Goal: Transaction & Acquisition: Purchase product/service

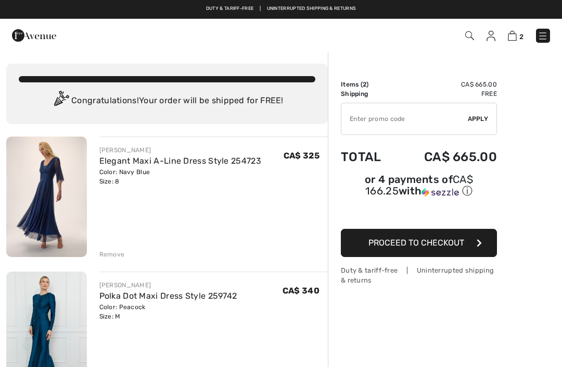
click at [115, 249] on div "Remove" at bounding box center [112, 253] width 26 height 9
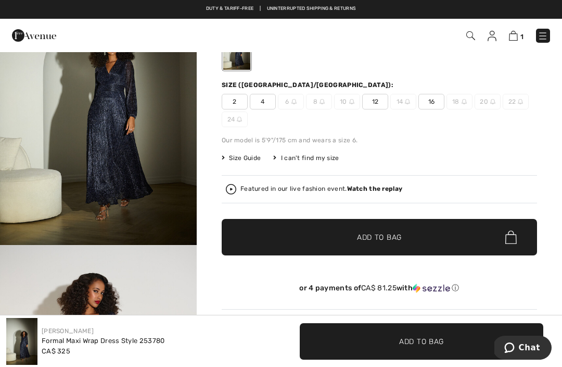
click at [379, 98] on span "12" at bounding box center [375, 102] width 26 height 16
click at [384, 237] on span "Add to Bag" at bounding box center [379, 237] width 45 height 11
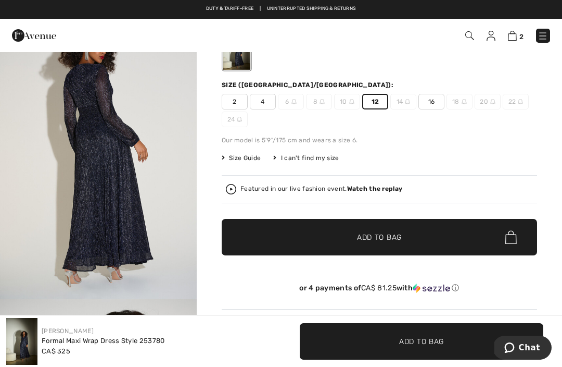
scroll to position [837, 0]
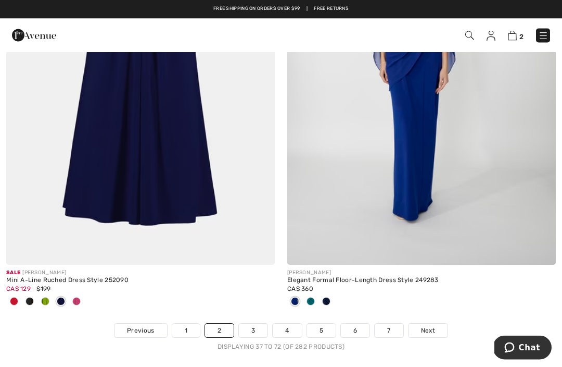
scroll to position [8320, 0]
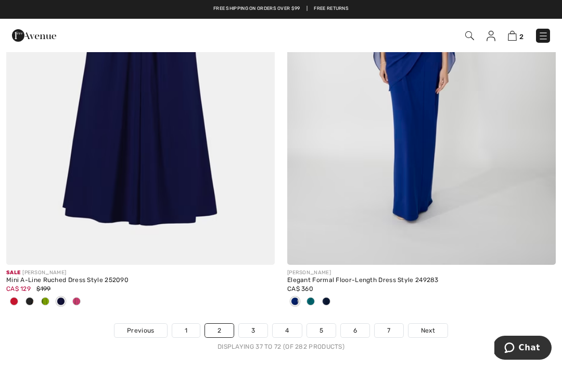
click at [316, 293] on div at bounding box center [311, 301] width 16 height 17
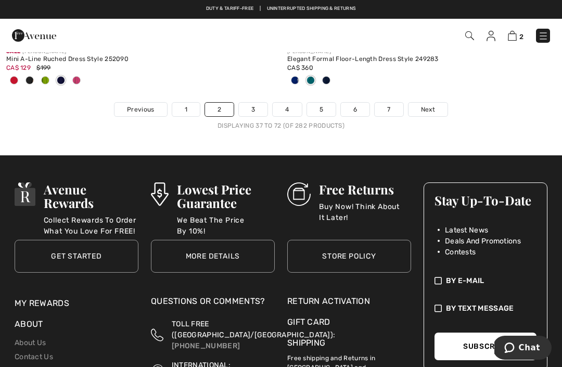
scroll to position [8539, 0]
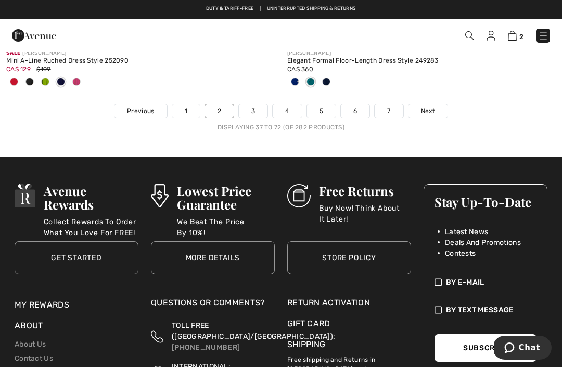
click at [254, 104] on link "3" at bounding box center [253, 111] width 29 height 14
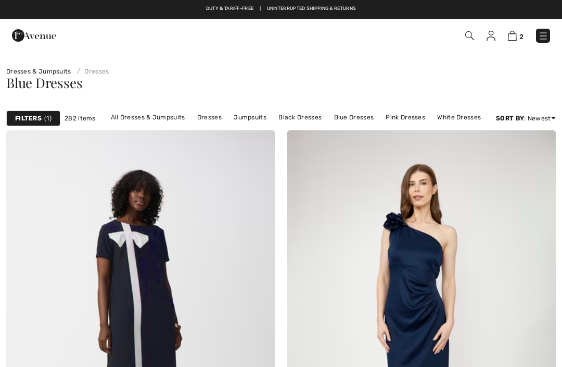
checkbox input "true"
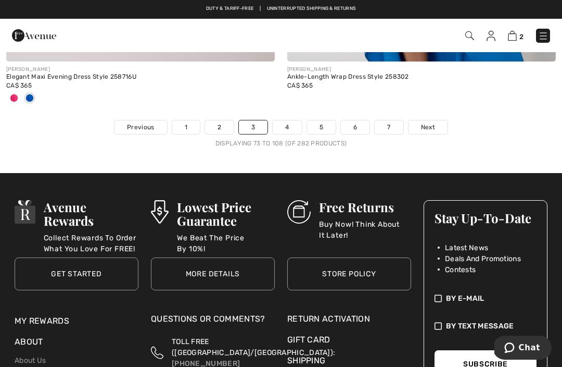
scroll to position [8487, 0]
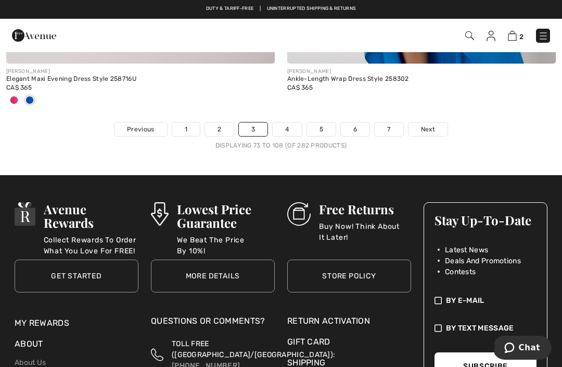
click at [291, 122] on link "4" at bounding box center [287, 129] width 29 height 14
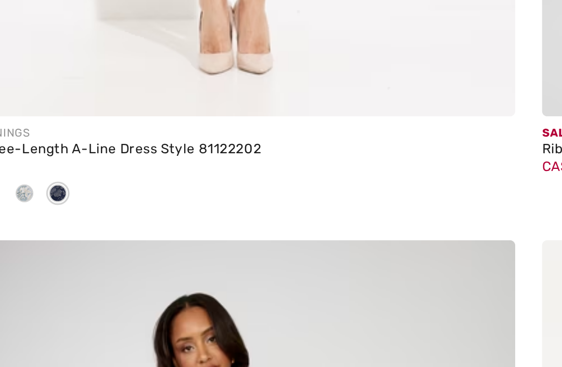
scroll to position [4039, 0]
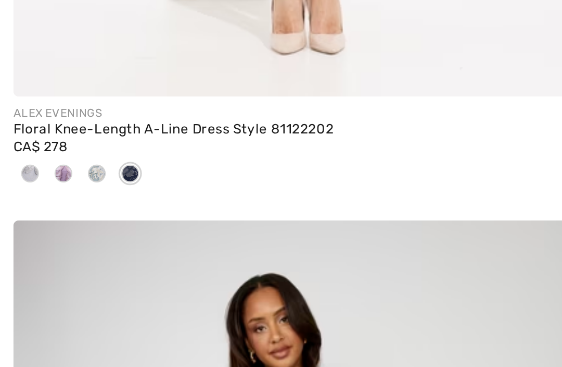
click at [29, 254] on span at bounding box center [30, 258] width 8 height 8
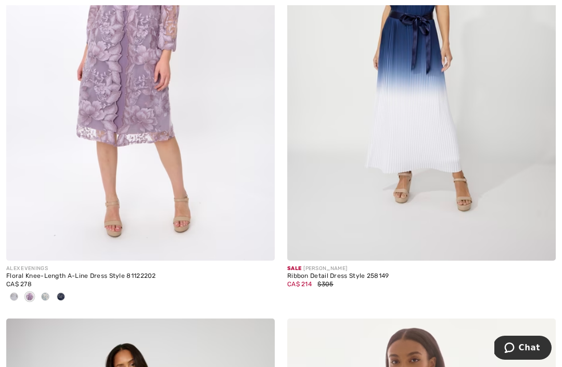
scroll to position [4013, 0]
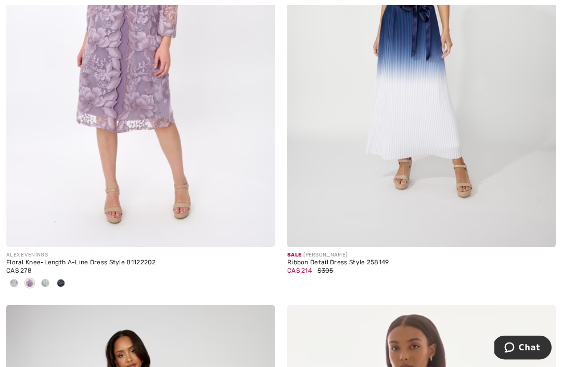
click at [48, 279] on span at bounding box center [45, 283] width 8 height 8
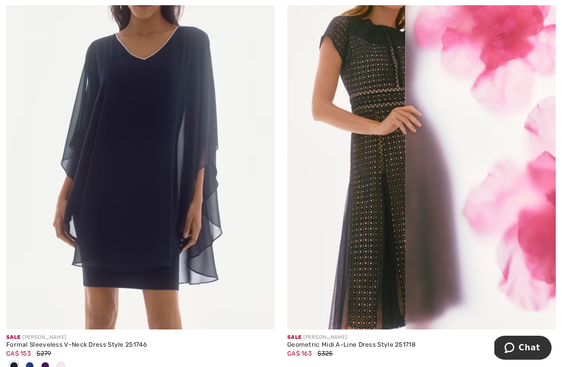
scroll to position [4865, 0]
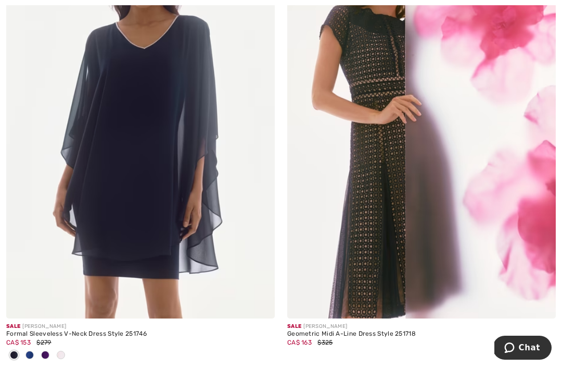
click at [375, 189] on img at bounding box center [421, 116] width 269 height 403
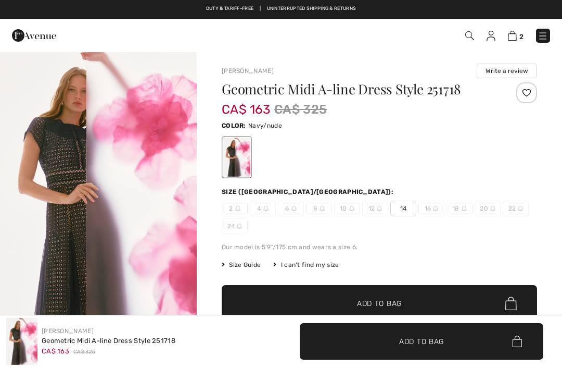
checkbox input "true"
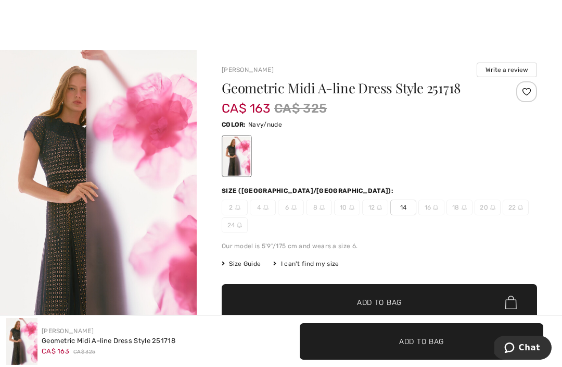
scroll to position [2, 0]
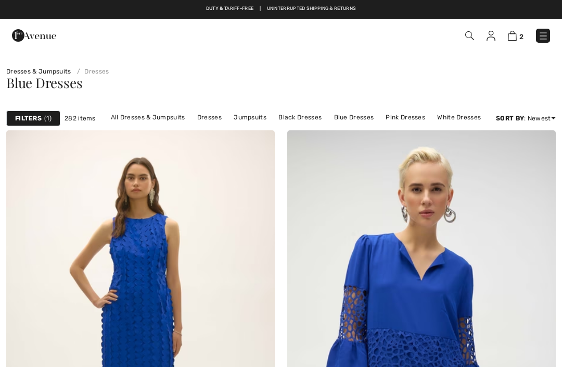
scroll to position [4899, 0]
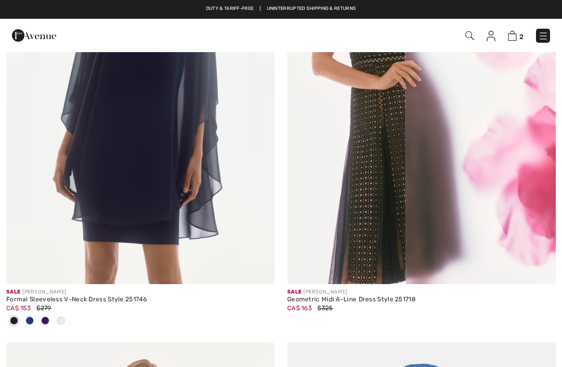
checkbox input "true"
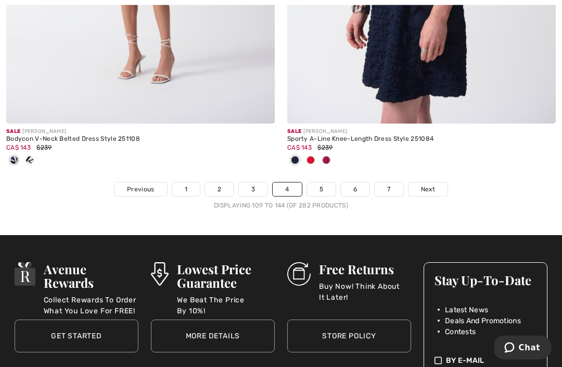
scroll to position [8498, 0]
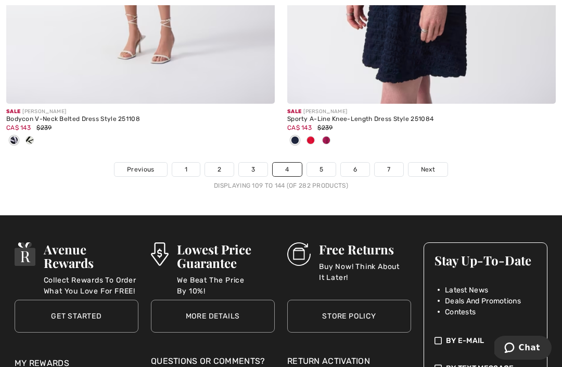
click at [322, 163] on link "5" at bounding box center [321, 169] width 29 height 14
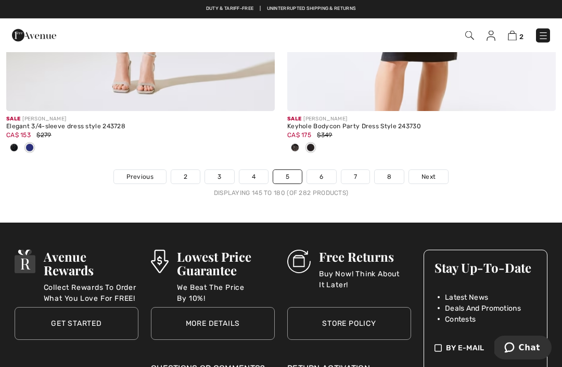
scroll to position [8473, 0]
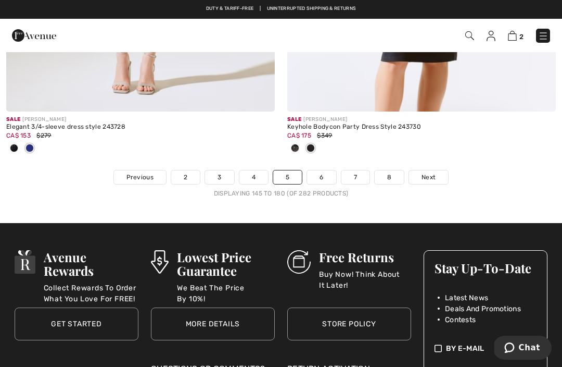
click at [323, 170] on link "6" at bounding box center [321, 177] width 29 height 14
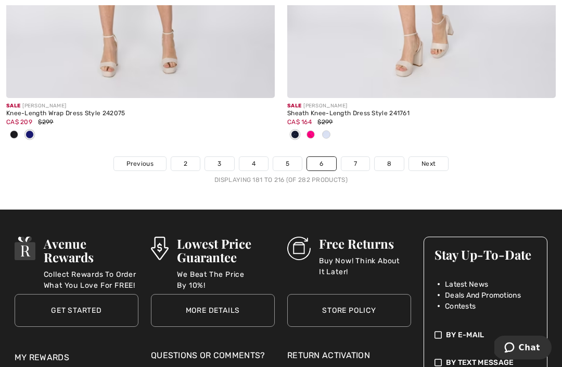
scroll to position [8538, 0]
click at [354, 157] on link "7" at bounding box center [356, 164] width 28 height 14
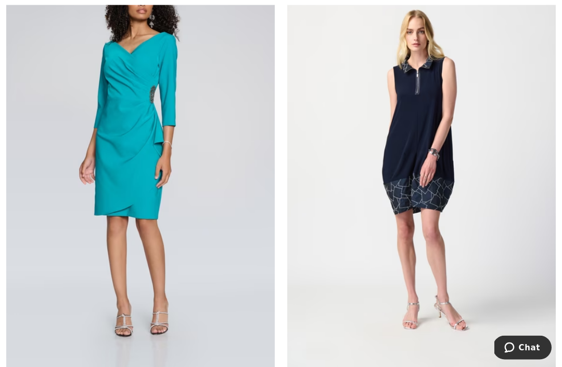
scroll to position [4812, 0]
click at [138, 114] on img at bounding box center [140, 169] width 269 height 403
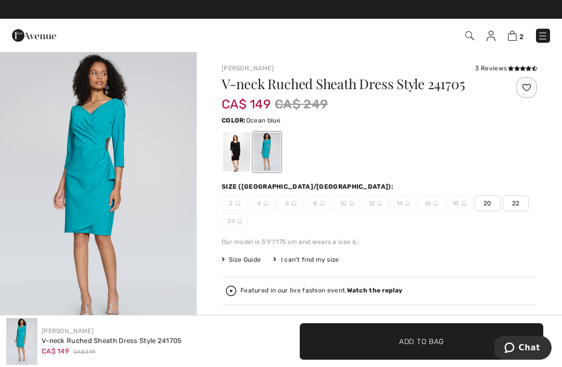
click at [235, 150] on div at bounding box center [236, 151] width 27 height 39
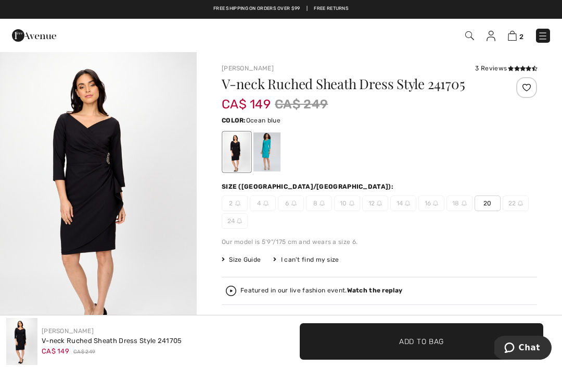
click at [273, 149] on div at bounding box center [267, 151] width 27 height 39
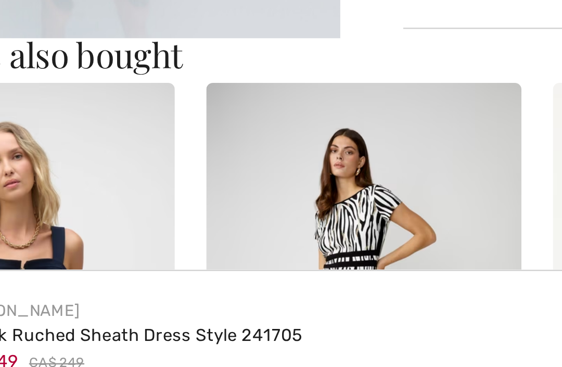
scroll to position [557, 0]
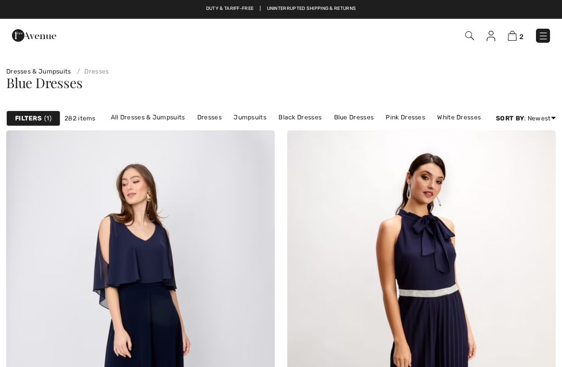
scroll to position [4846, 0]
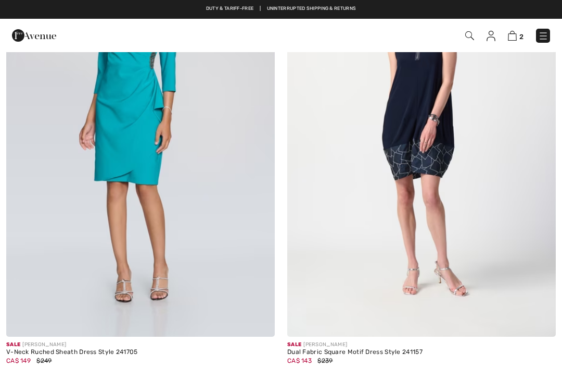
checkbox input "true"
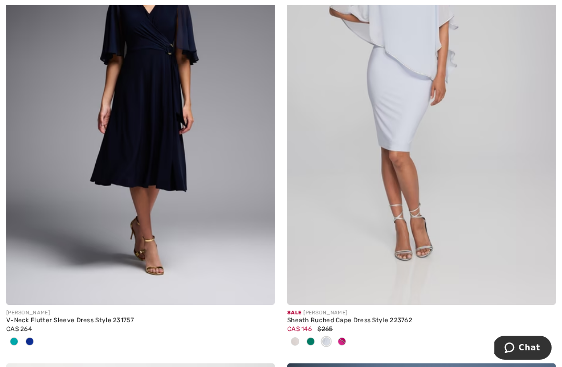
scroll to position [5990, 0]
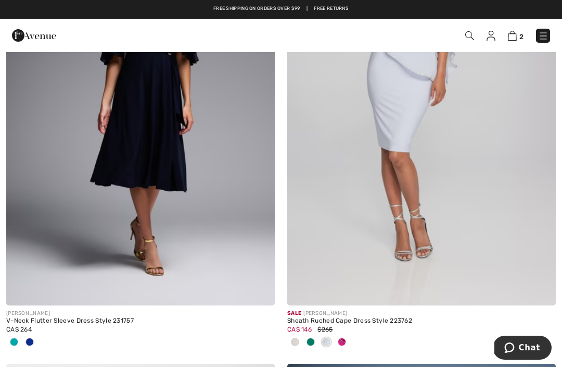
click at [15, 337] on span at bounding box center [14, 341] width 8 height 8
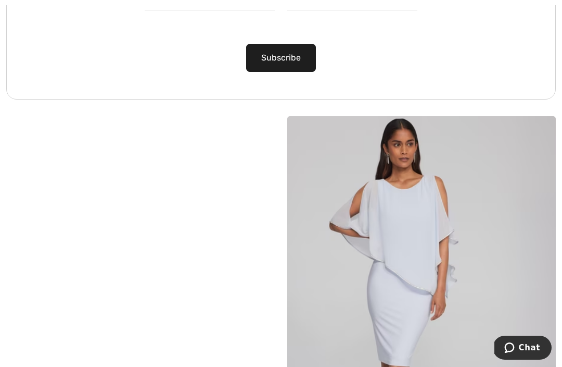
scroll to position [5778, 0]
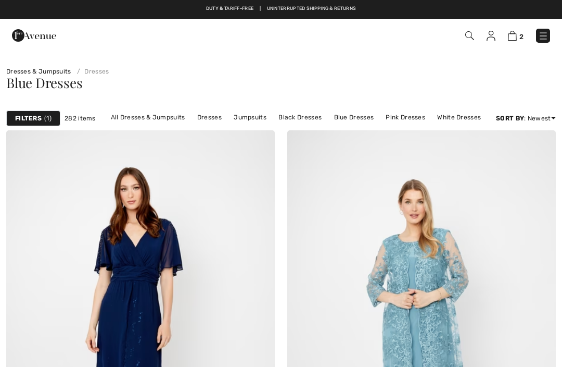
checkbox input "true"
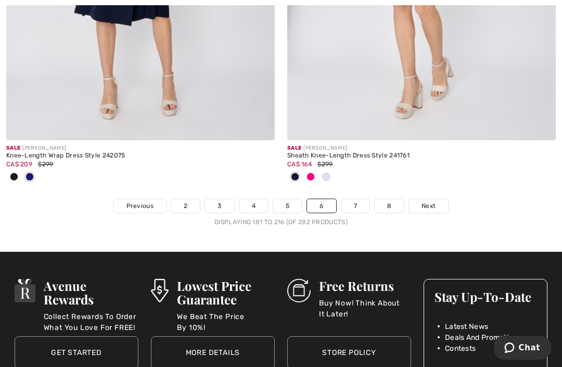
scroll to position [8507, 0]
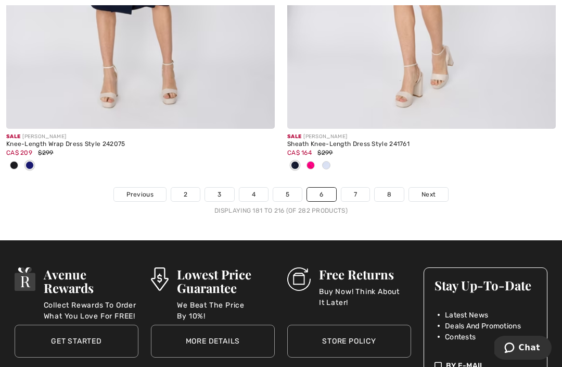
click at [358, 187] on link "7" at bounding box center [356, 194] width 28 height 14
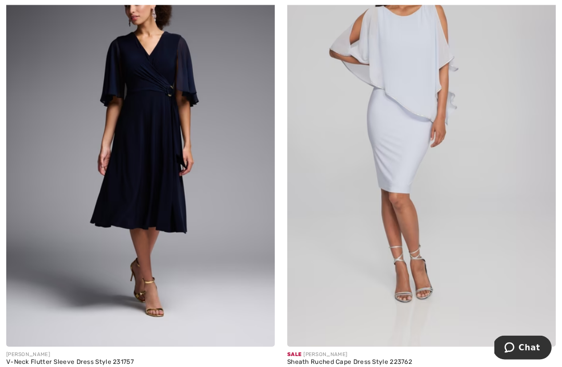
scroll to position [5950, 0]
click at [149, 120] on img at bounding box center [140, 144] width 269 height 403
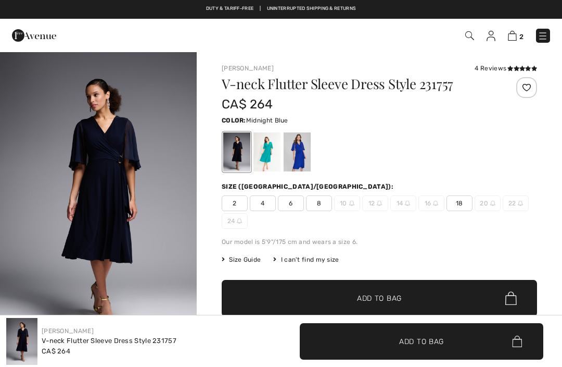
checkbox input "true"
click at [300, 155] on div at bounding box center [297, 151] width 27 height 39
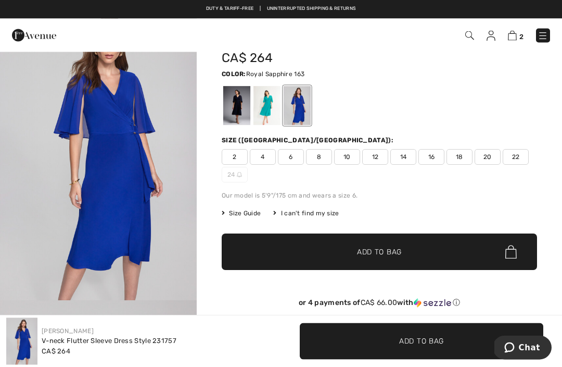
scroll to position [46, 0]
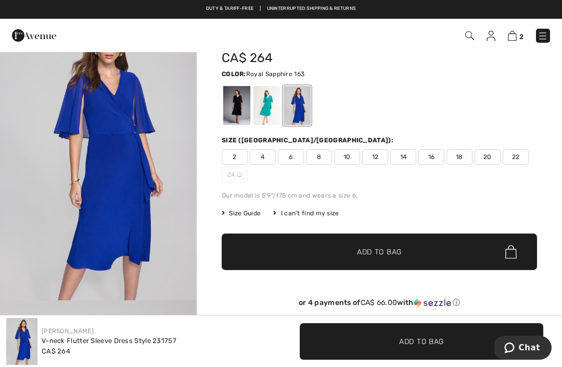
click at [268, 105] on div at bounding box center [267, 105] width 27 height 39
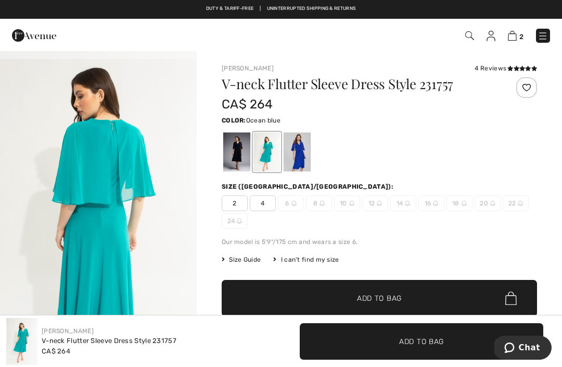
scroll to position [287, 0]
click at [304, 149] on div at bounding box center [297, 151] width 27 height 39
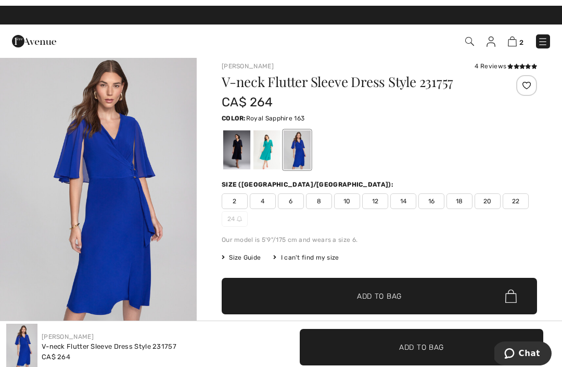
scroll to position [2, 0]
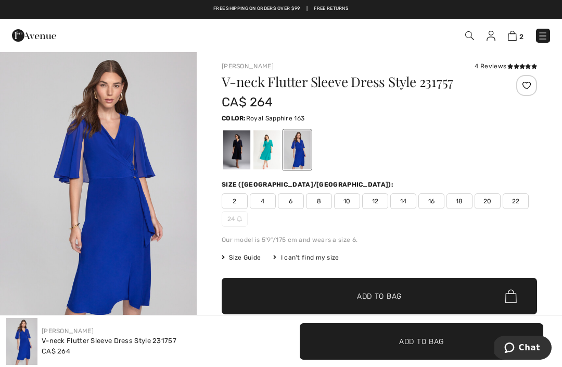
click at [496, 70] on div "4 Reviews" at bounding box center [506, 65] width 62 height 9
click at [495, 62] on div "4 Reviews" at bounding box center [506, 65] width 62 height 9
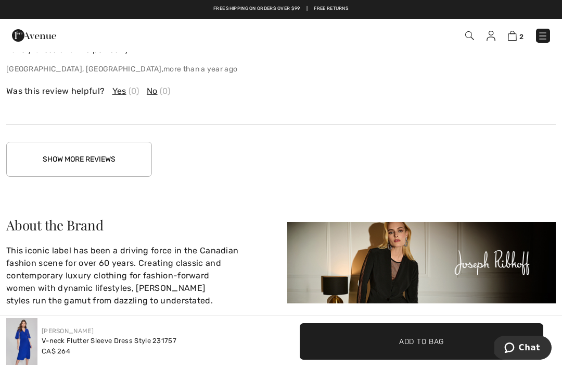
scroll to position [1687, 0]
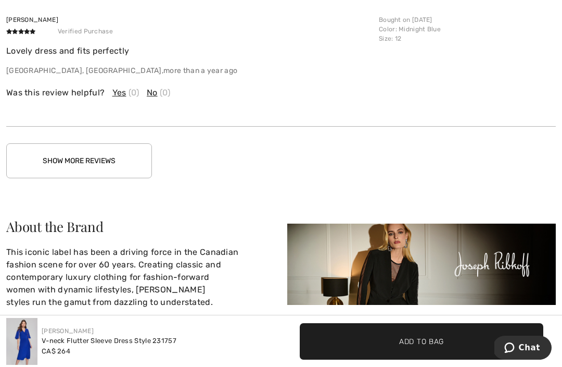
click at [87, 149] on button "Show More Reviews" at bounding box center [79, 160] width 146 height 35
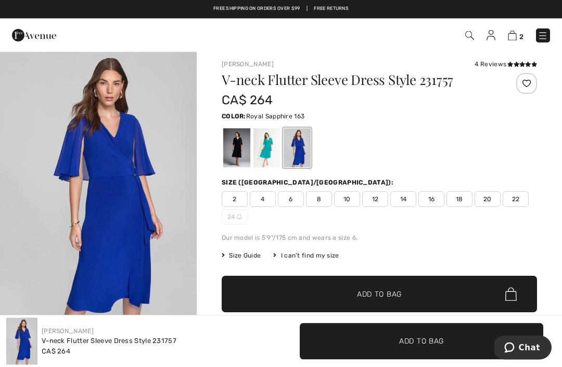
scroll to position [4, 0]
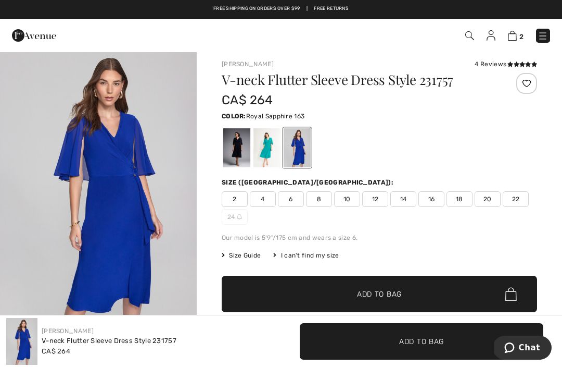
click at [243, 144] on div at bounding box center [236, 147] width 27 height 39
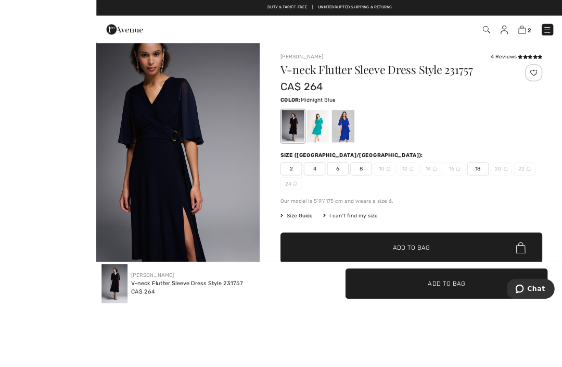
scroll to position [30, 0]
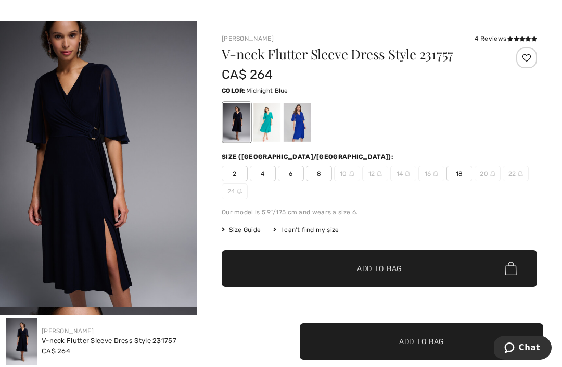
click at [304, 122] on div at bounding box center [297, 122] width 27 height 39
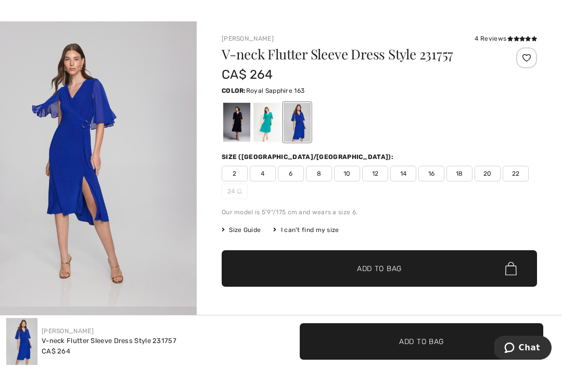
scroll to position [0, 0]
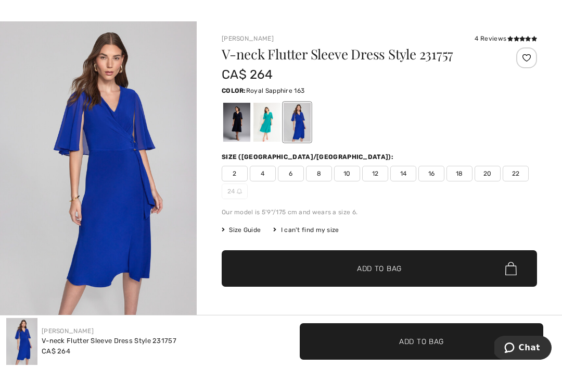
click at [234, 127] on div at bounding box center [236, 122] width 27 height 39
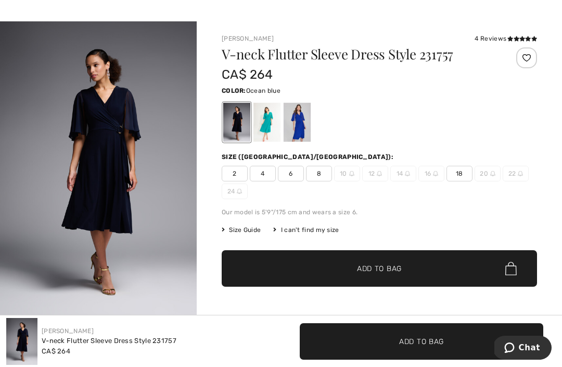
click at [273, 128] on div at bounding box center [267, 122] width 27 height 39
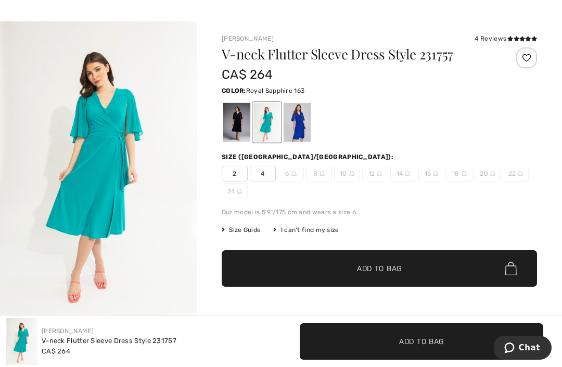
click at [297, 128] on div at bounding box center [297, 122] width 27 height 39
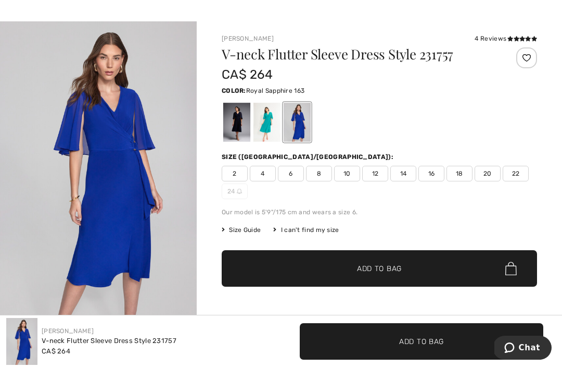
click at [242, 233] on span "Size Guide" at bounding box center [241, 229] width 39 height 9
click at [324, 227] on td "34" at bounding box center [334, 220] width 20 height 21
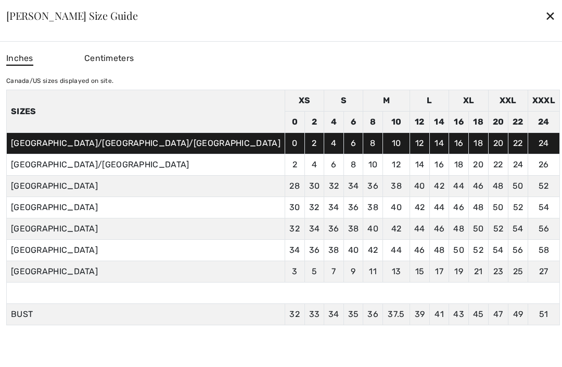
click at [545, 16] on div "✕" at bounding box center [550, 16] width 11 height 22
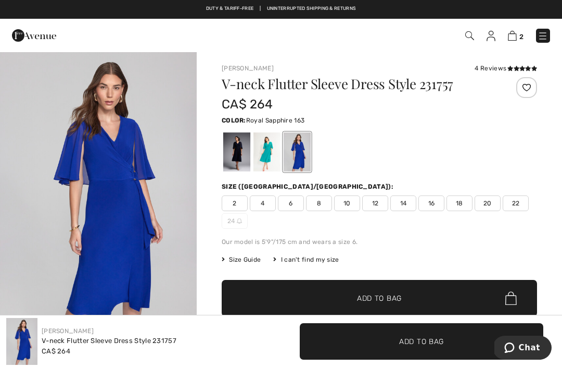
click at [321, 201] on span "8" at bounding box center [319, 203] width 26 height 16
click at [381, 296] on span "Add to Bag" at bounding box center [379, 298] width 45 height 11
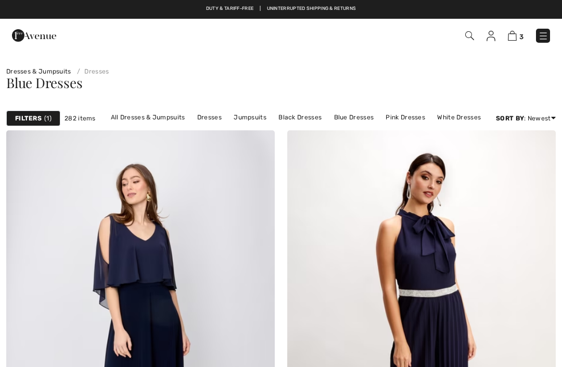
checkbox input "true"
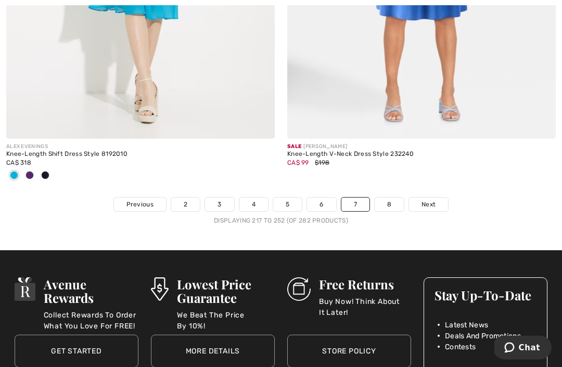
scroll to position [8463, 0]
click at [392, 197] on link "8" at bounding box center [389, 204] width 29 height 14
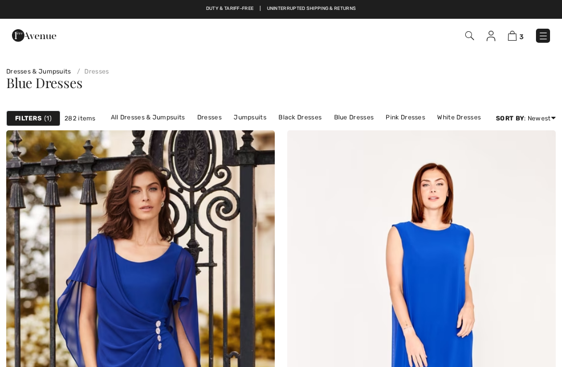
checkbox input "true"
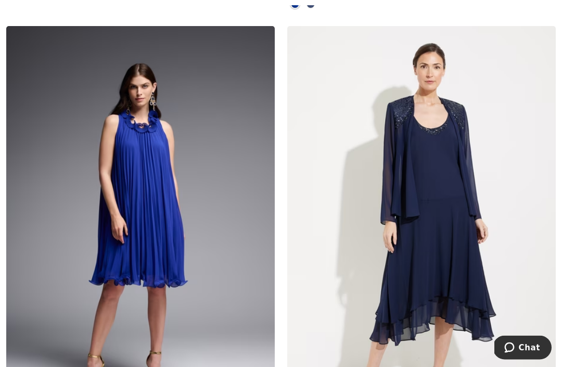
scroll to position [3849, 0]
click at [457, 212] on img at bounding box center [421, 227] width 269 height 403
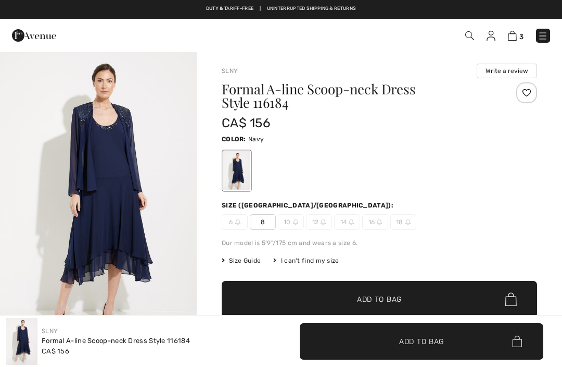
checkbox input "true"
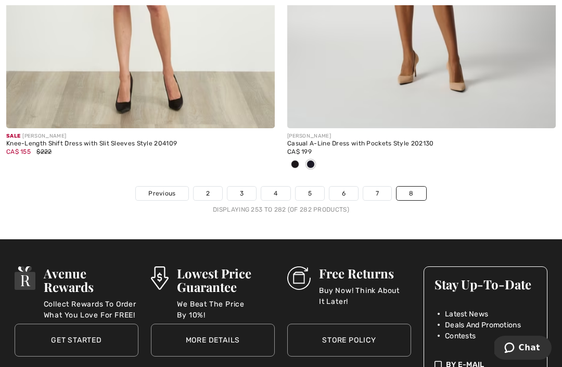
scroll to position [7086, 0]
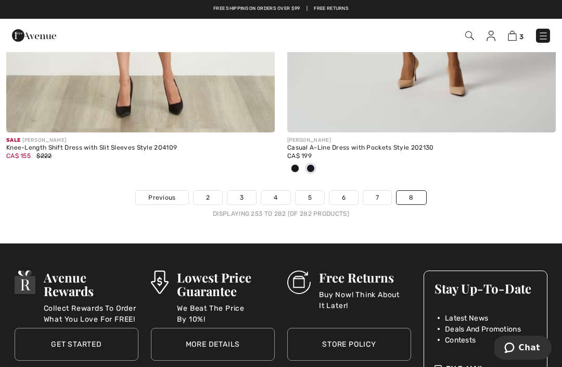
click at [210, 191] on link "2" at bounding box center [208, 198] width 29 height 14
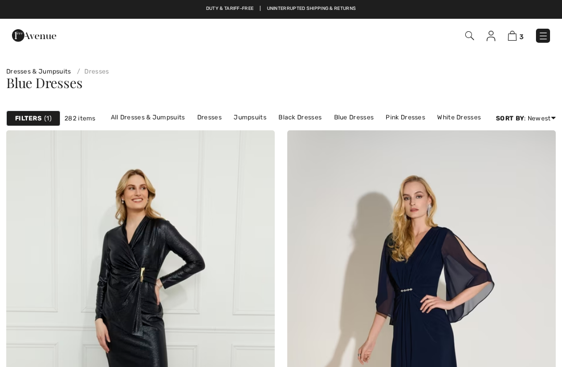
checkbox input "true"
click at [35, 118] on strong "Filters" at bounding box center [28, 118] width 27 height 9
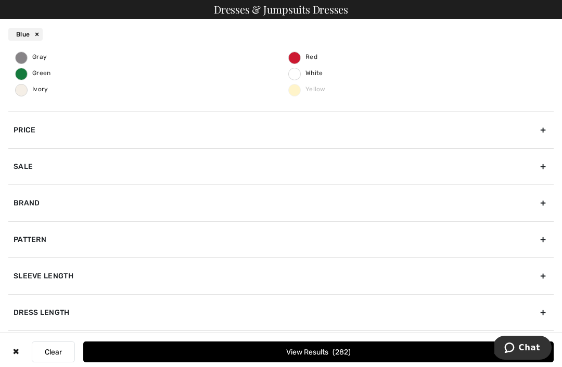
scroll to position [153, 0]
click at [543, 310] on div "Dress Length" at bounding box center [281, 312] width 546 height 36
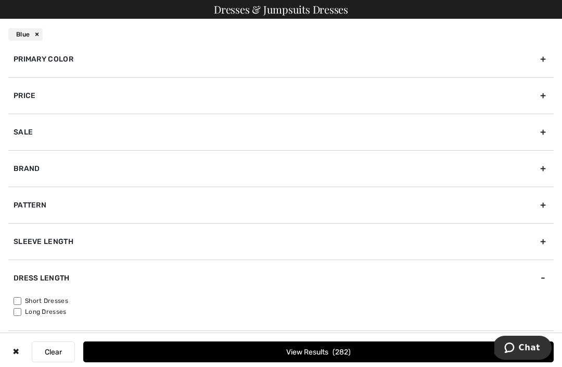
scroll to position [46, 0]
click at [105, 47] on div "Blue" at bounding box center [281, 34] width 562 height 31
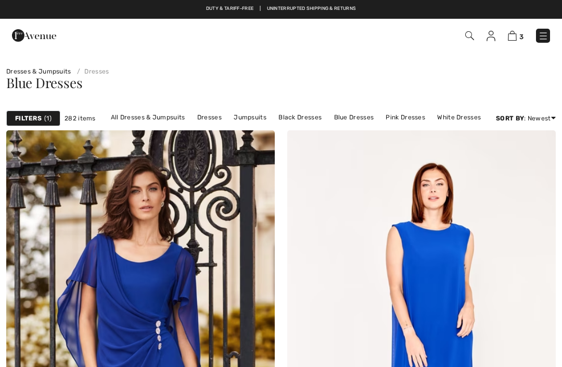
checkbox input "true"
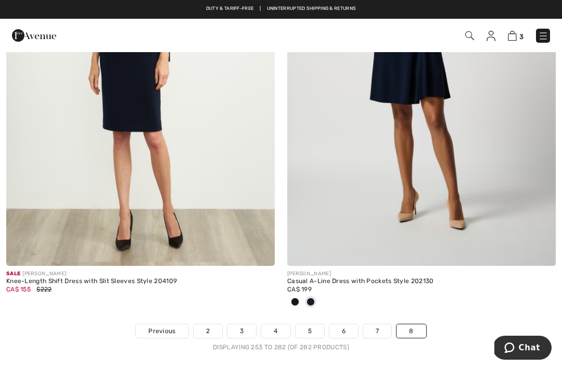
scroll to position [6952, 0]
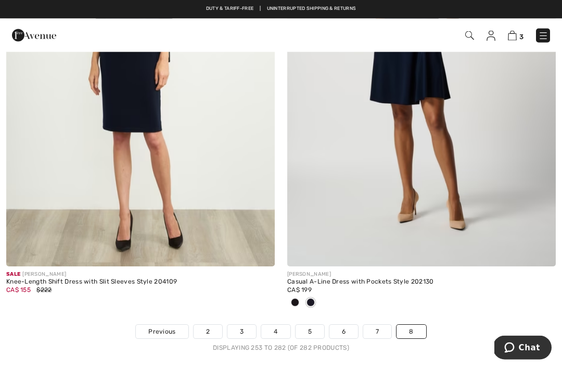
click at [209, 325] on link "2" at bounding box center [208, 332] width 29 height 14
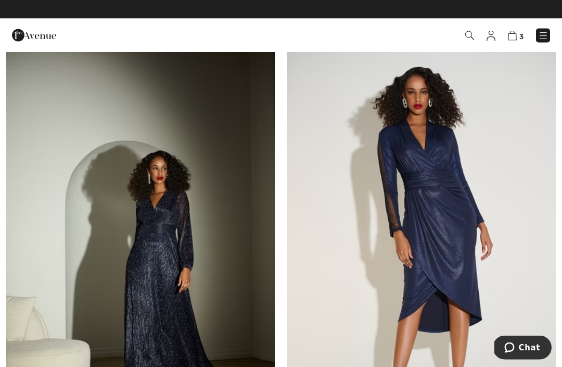
scroll to position [2362, 0]
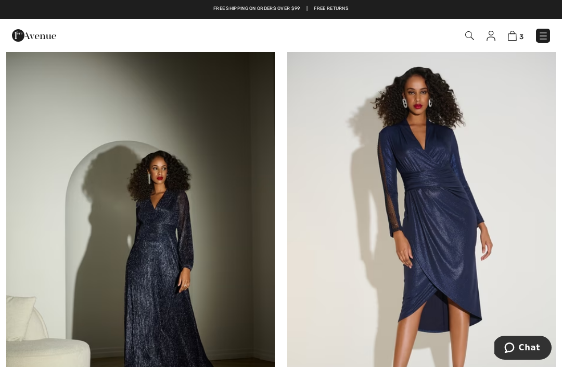
click at [433, 203] on img at bounding box center [421, 241] width 269 height 403
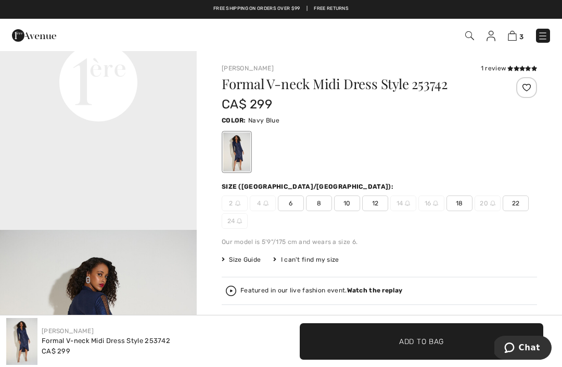
scroll to position [708, 0]
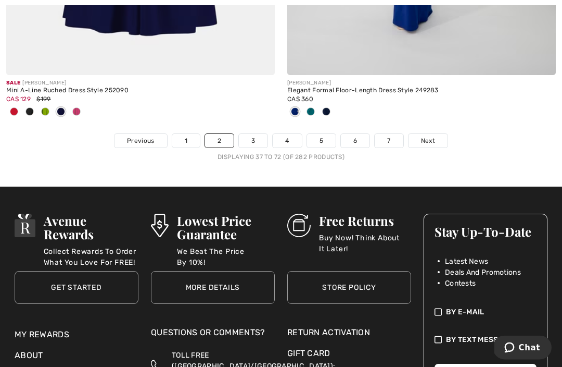
scroll to position [8509, 0]
click at [186, 135] on link "1" at bounding box center [186, 141] width 28 height 14
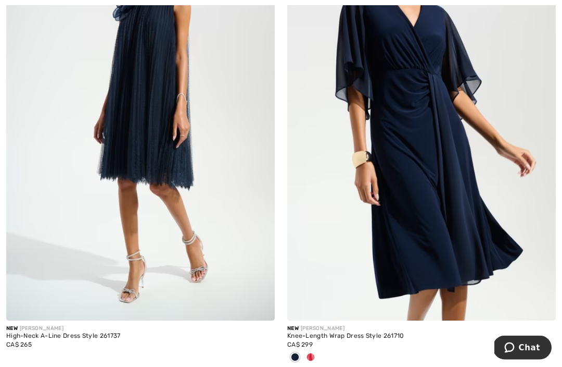
scroll to position [2041, 0]
click at [316, 352] on div at bounding box center [311, 357] width 16 height 17
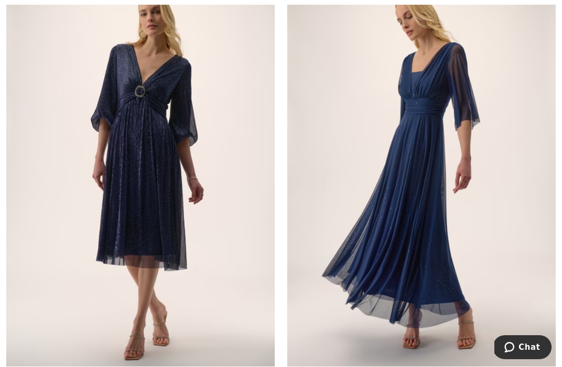
scroll to position [7763, 0]
click at [142, 154] on img at bounding box center [140, 175] width 269 height 403
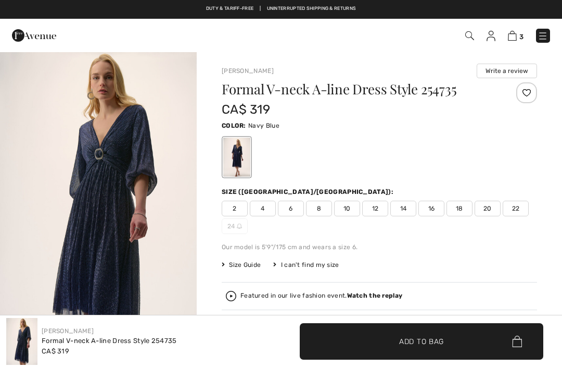
checkbox input "true"
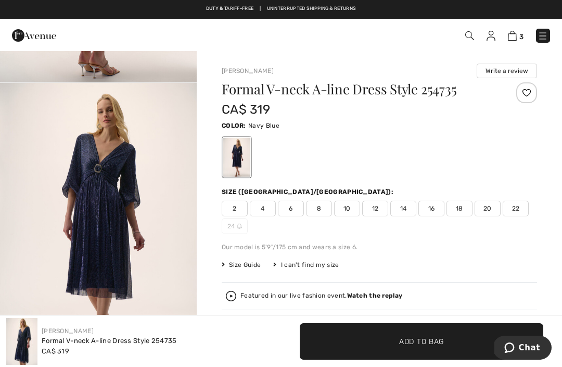
scroll to position [1207, 0]
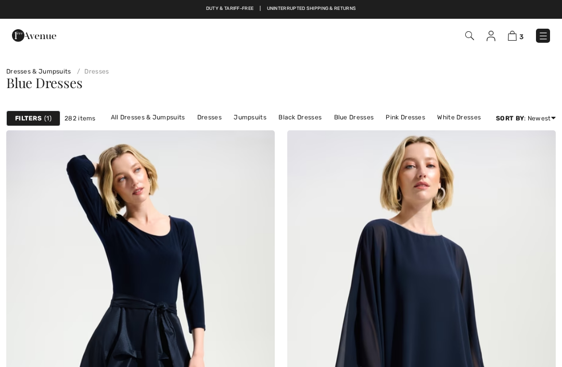
checkbox input "true"
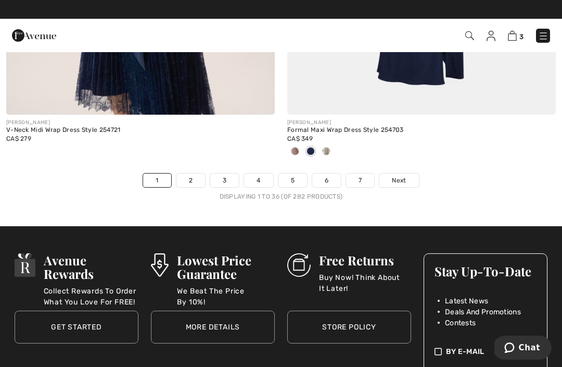
scroll to position [8471, 0]
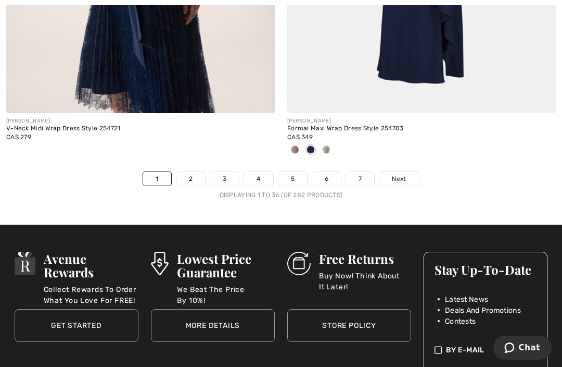
click at [227, 172] on link "3" at bounding box center [224, 179] width 29 height 14
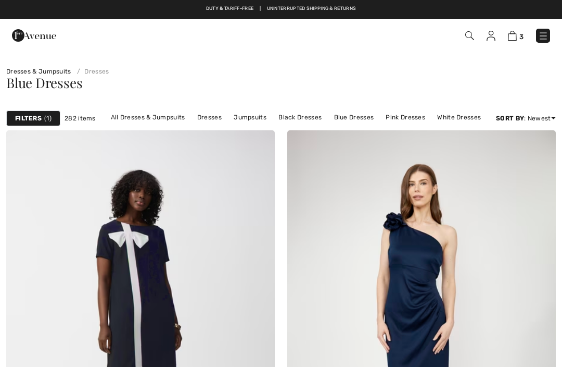
checkbox input "true"
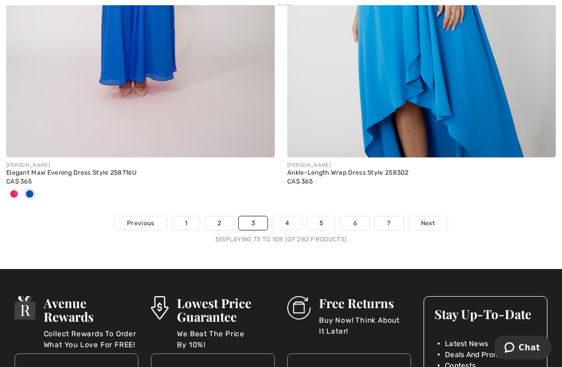
scroll to position [8413, 0]
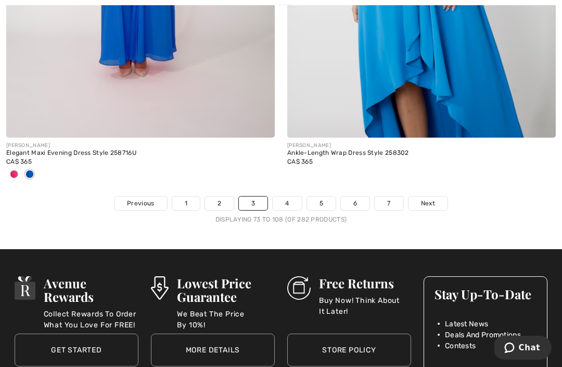
click at [291, 196] on link "4" at bounding box center [287, 203] width 29 height 14
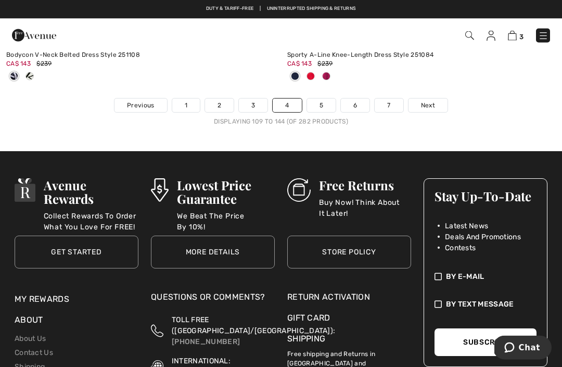
scroll to position [8562, 0]
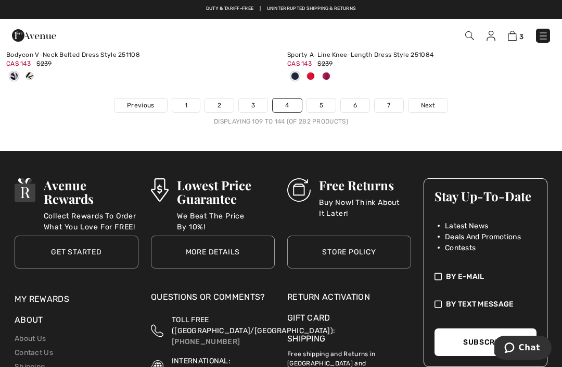
click at [321, 98] on link "5" at bounding box center [321, 105] width 29 height 14
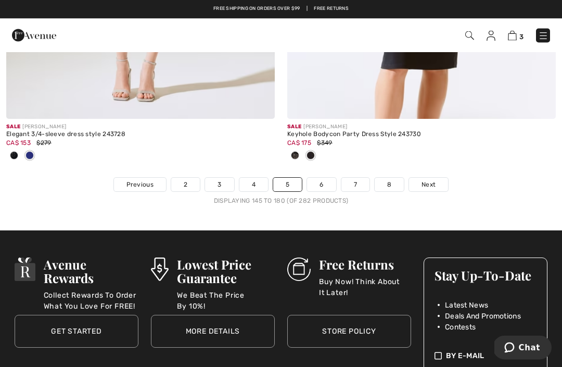
scroll to position [8466, 0]
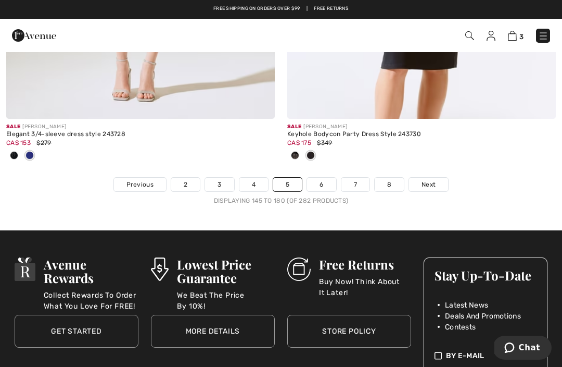
click at [328, 178] on link "6" at bounding box center [321, 185] width 29 height 14
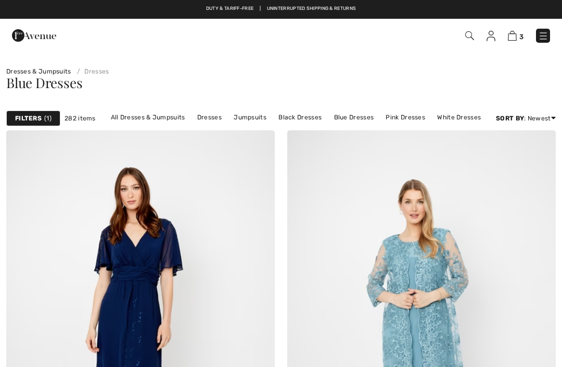
checkbox input "true"
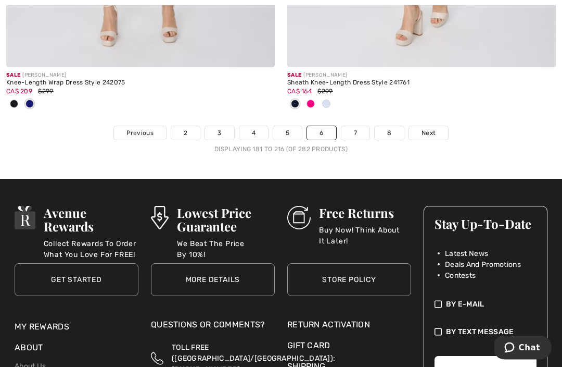
scroll to position [8569, 0]
click at [359, 126] on link "7" at bounding box center [356, 133] width 28 height 14
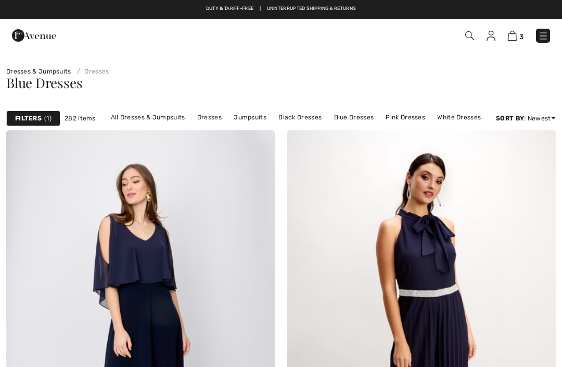
checkbox input "true"
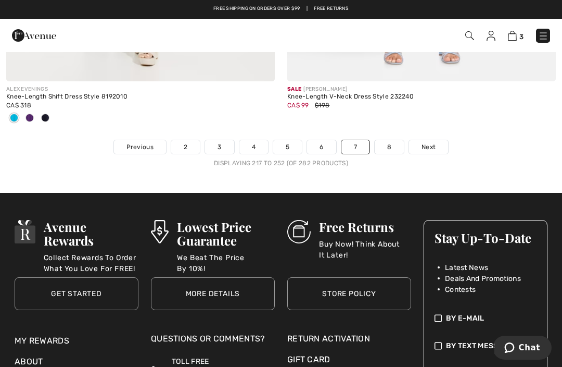
scroll to position [8521, 0]
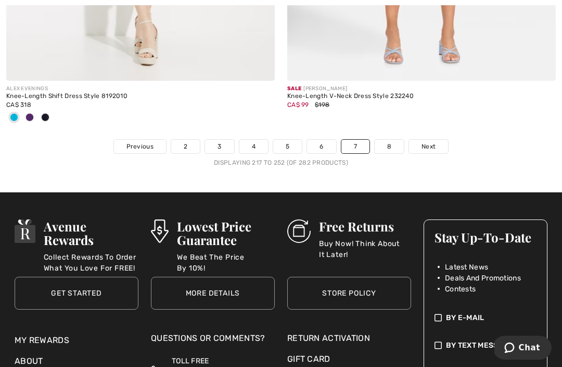
click at [389, 143] on link "8" at bounding box center [389, 147] width 29 height 14
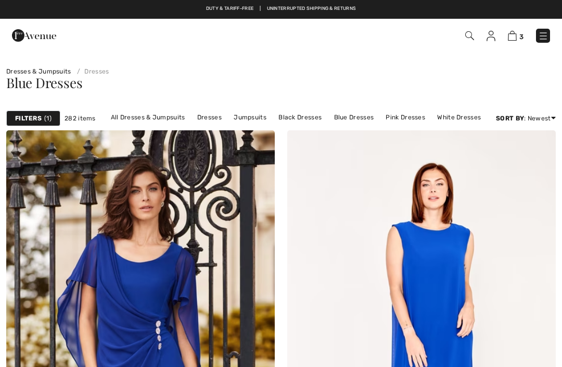
checkbox input "true"
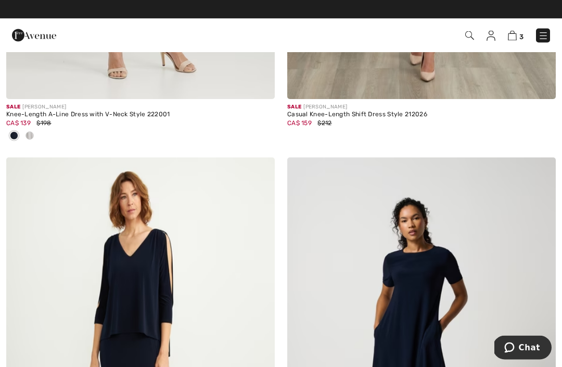
scroll to position [6658, 0]
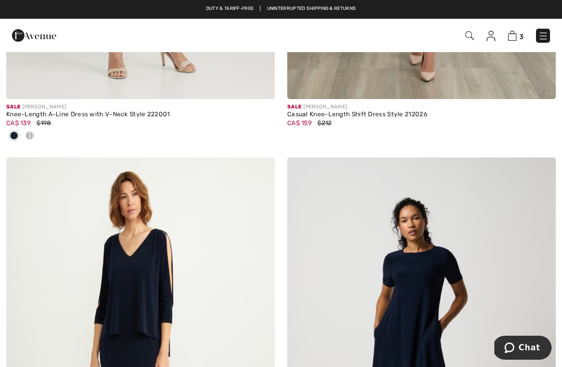
click at [522, 35] on span "3" at bounding box center [522, 37] width 4 height 8
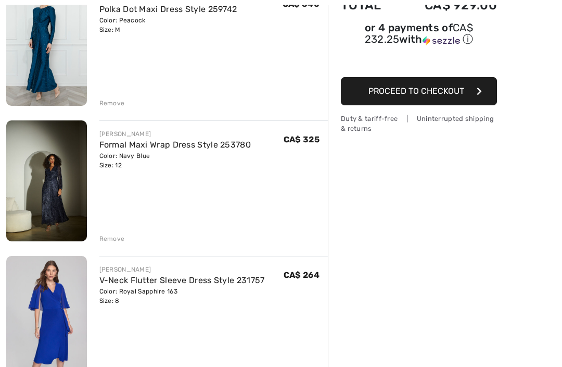
scroll to position [152, 0]
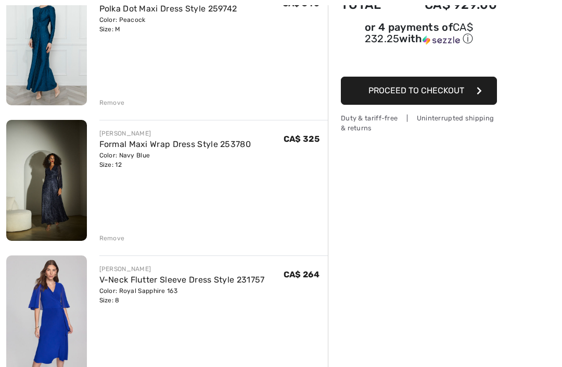
click at [112, 234] on div "Remove" at bounding box center [112, 237] width 26 height 9
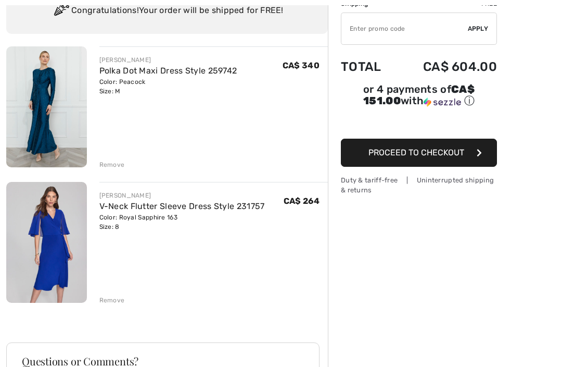
scroll to position [90, 0]
click at [122, 161] on div "Remove" at bounding box center [112, 164] width 26 height 9
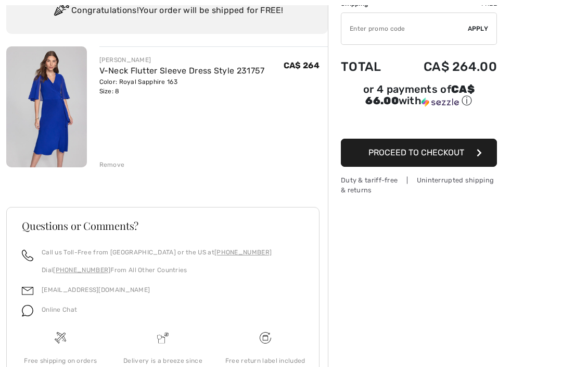
click at [160, 70] on link "V-Neck Flutter Sleeve Dress Style 231757" at bounding box center [182, 71] width 166 height 10
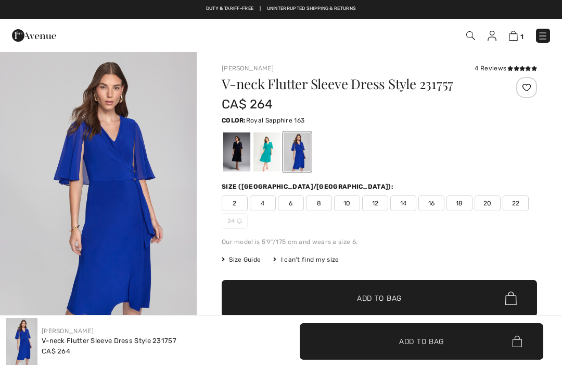
checkbox input "true"
click at [238, 140] on div at bounding box center [236, 151] width 27 height 39
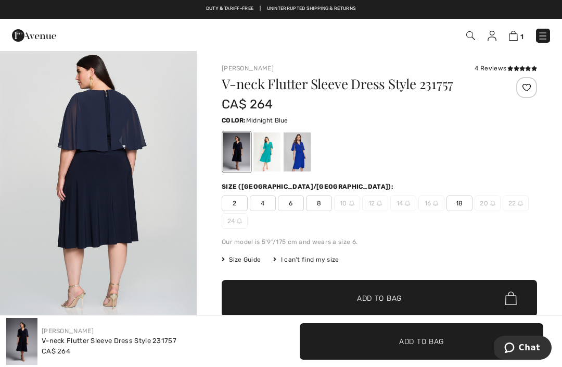
scroll to position [2084, 0]
click at [521, 34] on span "1" at bounding box center [522, 37] width 3 height 8
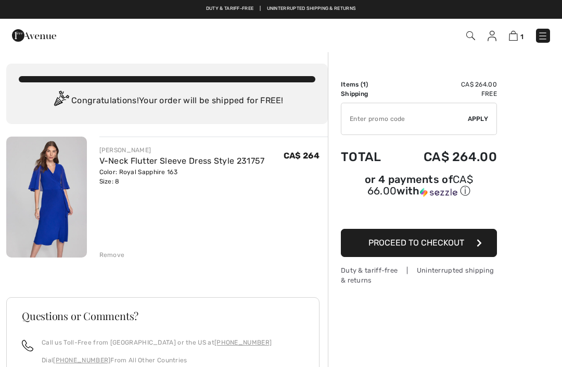
click at [117, 252] on div "Remove" at bounding box center [112, 254] width 26 height 9
